Goal: Check status: Check status

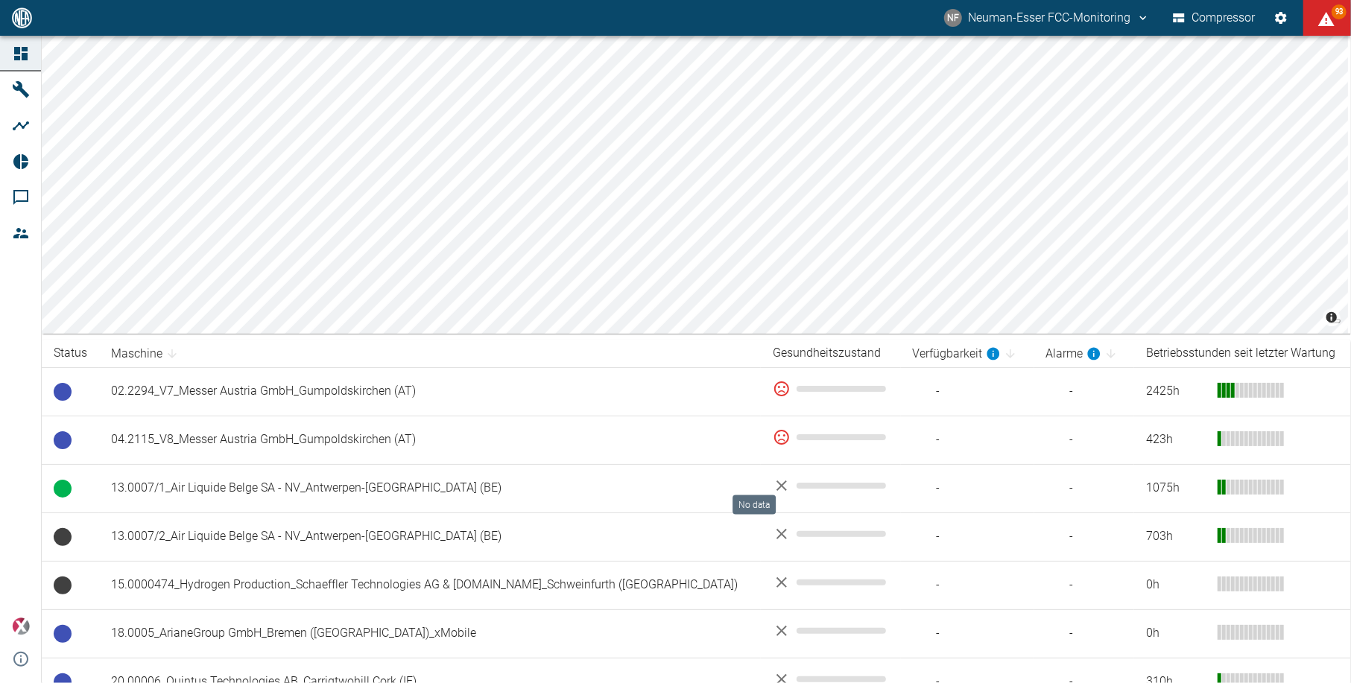
scroll to position [198, 0]
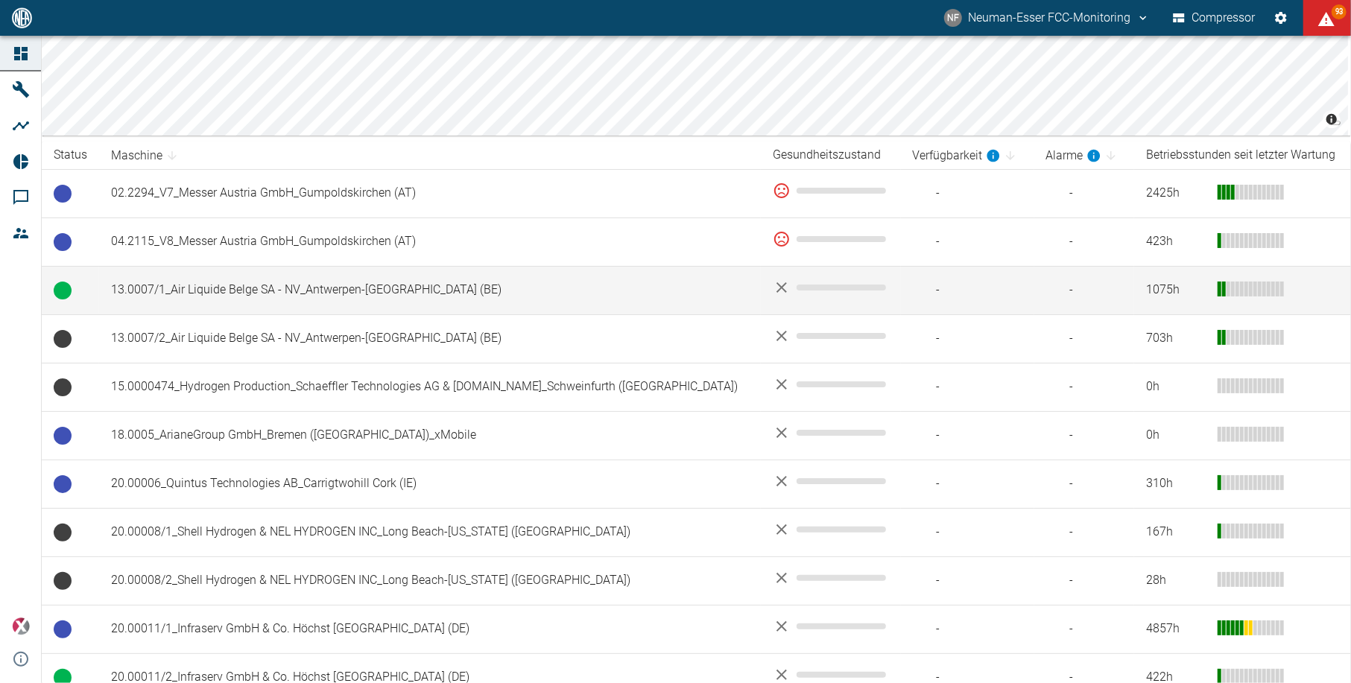
click at [343, 307] on td "13.0007/1_Air Liquide Belge SA - NV_Antwerpen-[GEOGRAPHIC_DATA] (BE)" at bounding box center [430, 290] width 662 height 48
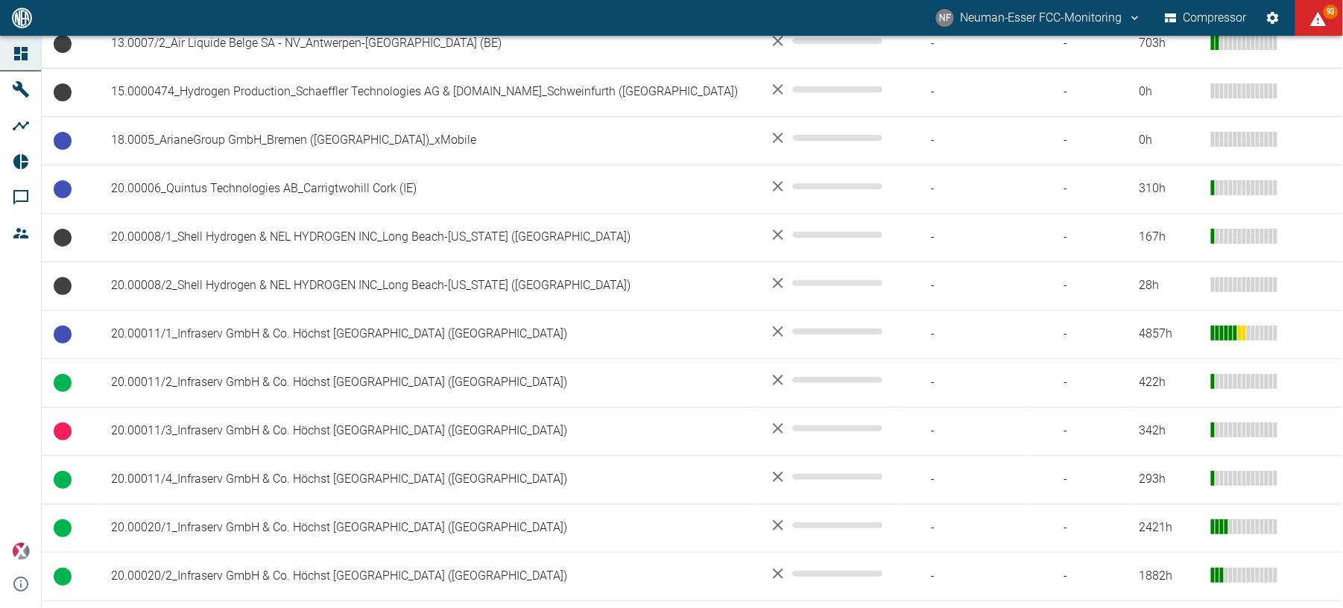
scroll to position [496, 0]
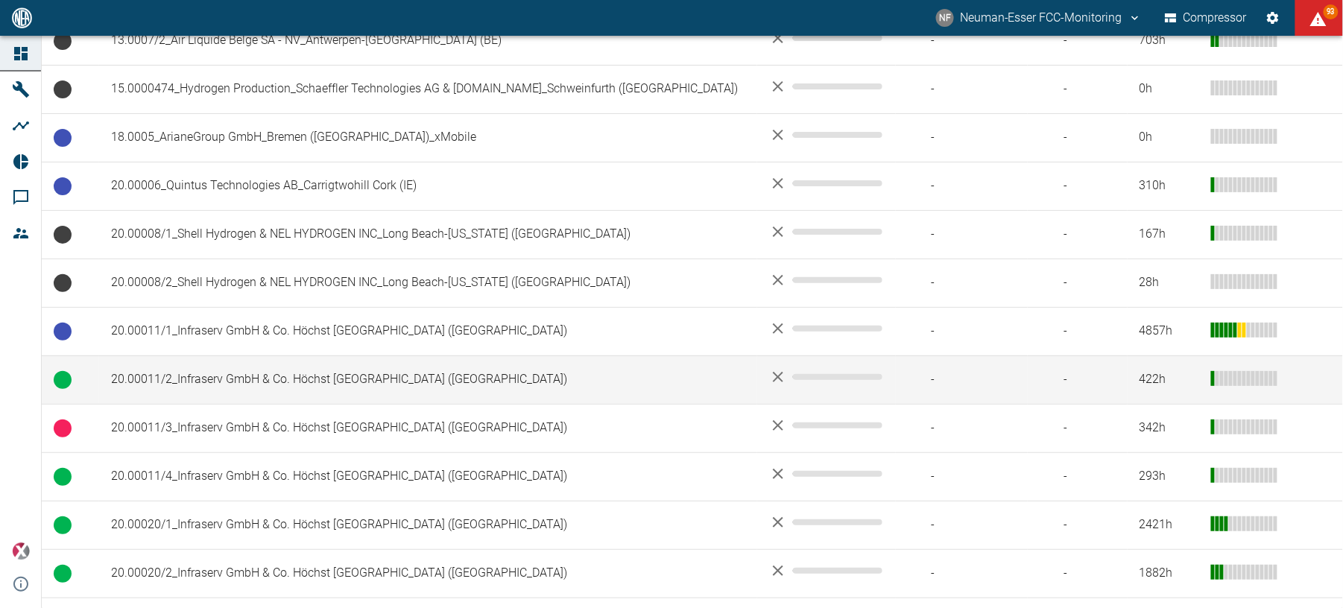
click at [177, 396] on td "20.00011/2_Infraserv GmbH & Co. Höchst [GEOGRAPHIC_DATA] ([GEOGRAPHIC_DATA])" at bounding box center [428, 379] width 658 height 48
